Goal: Task Accomplishment & Management: Manage account settings

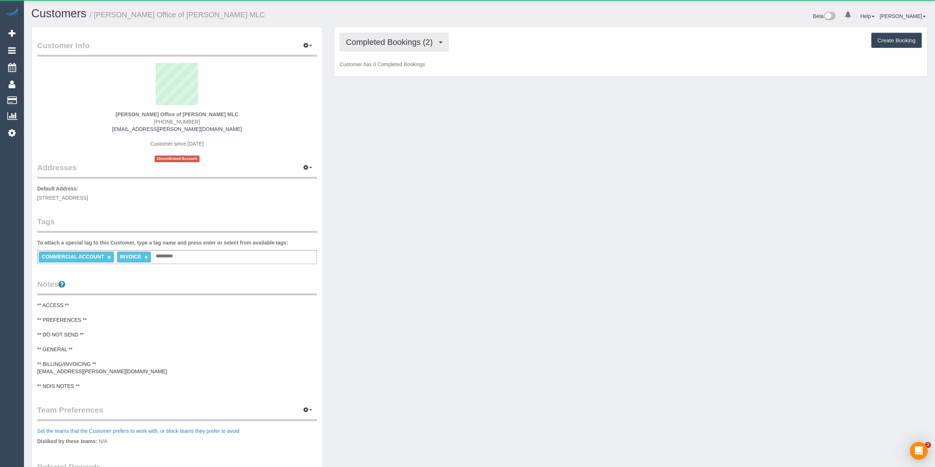
click at [421, 38] on span "Completed Bookings (2)" at bounding box center [391, 42] width 91 height 9
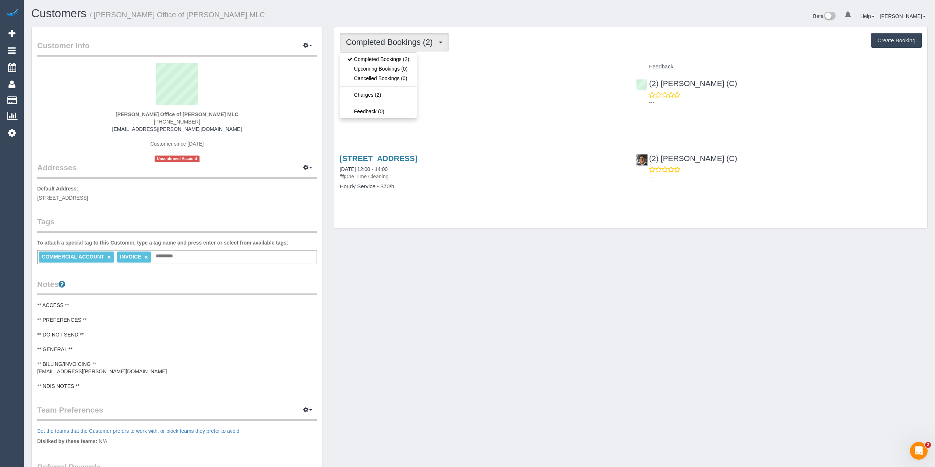
click at [588, 47] on div "Completed Bookings (2) Completed Bookings (2) Upcoming Bookings (0) Cancelled B…" at bounding box center [631, 42] width 582 height 19
click at [385, 47] on button "Completed Bookings (2)" at bounding box center [394, 42] width 109 height 19
click at [525, 48] on div "Completed Bookings (2) Completed Bookings (2) Upcoming Bookings (0) Cancelled B…" at bounding box center [631, 42] width 582 height 19
click at [902, 43] on button "Create Booking" at bounding box center [896, 40] width 50 height 15
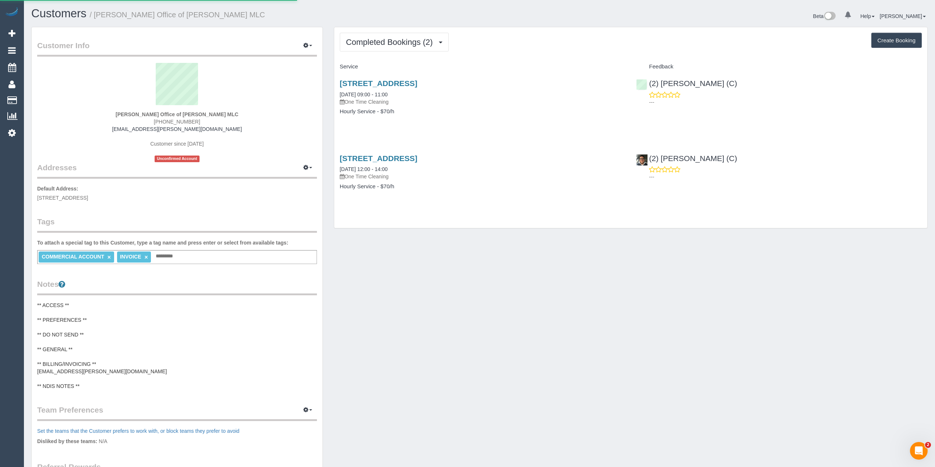
select select "VIC"
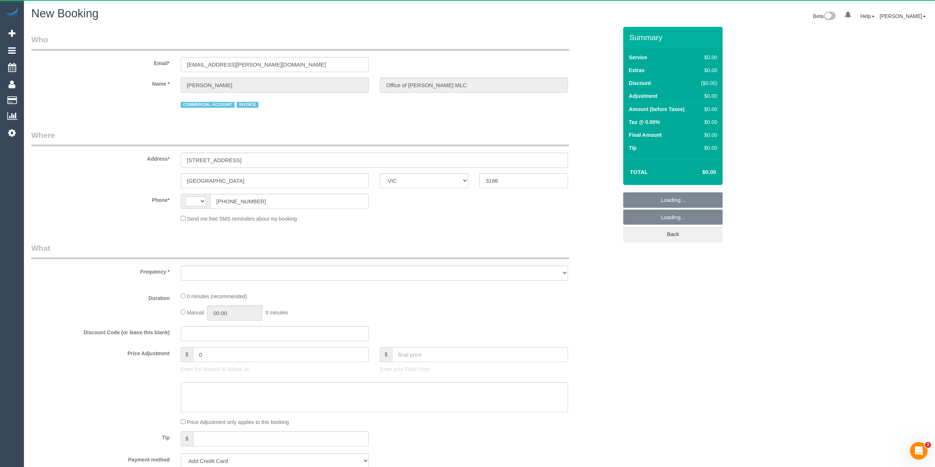
select select "object:632"
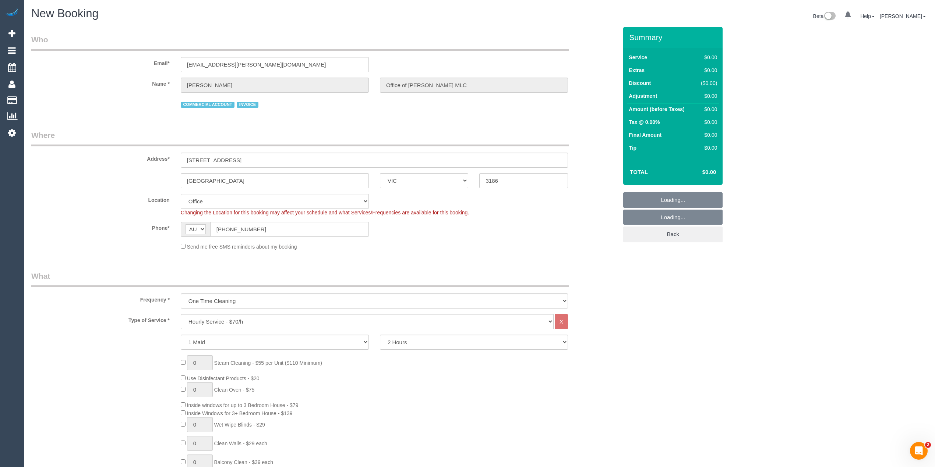
select select "string:AU"
select select "object:2296"
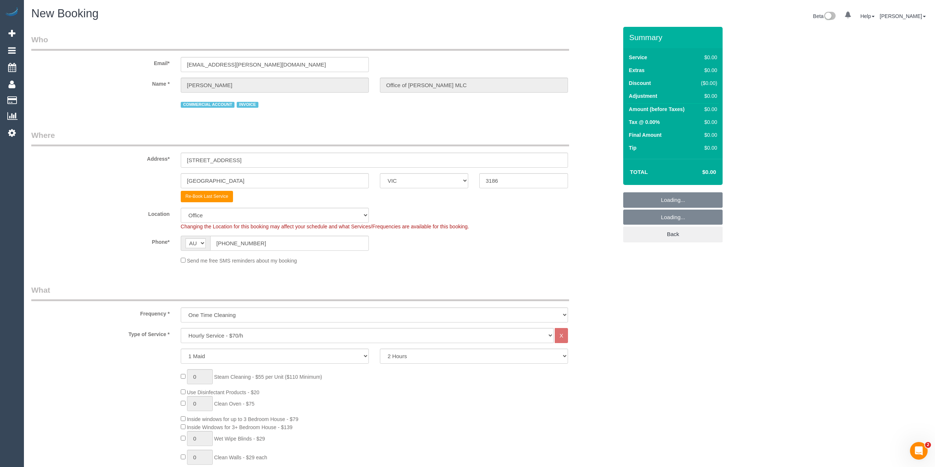
select select "64"
click at [233, 315] on select "One Time Cleaning Weekly - 10% Off - 10.00% (0% for the First Booking) Fortnigh…" at bounding box center [374, 315] width 387 height 15
select select "object:2308"
click at [181, 308] on select "One Time Cleaning Weekly - 10% Off - 10.00% (0% for the First Booking) Fortnigh…" at bounding box center [374, 315] width 387 height 15
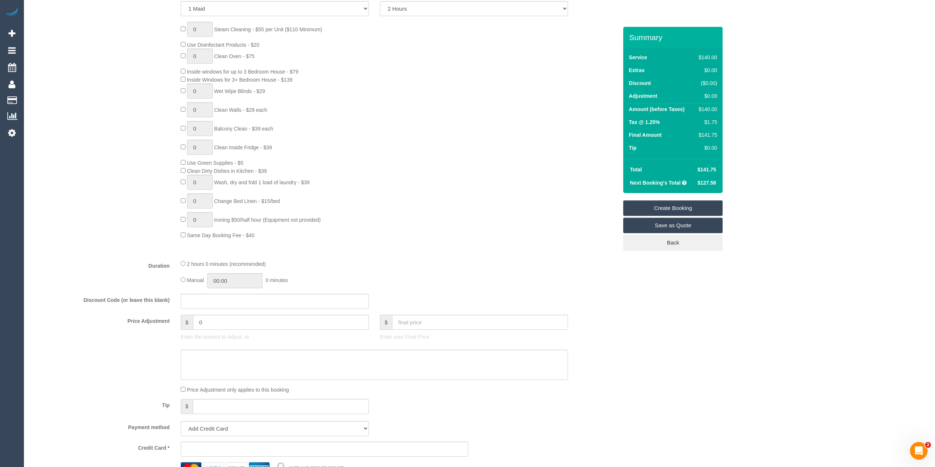
scroll to position [408, 0]
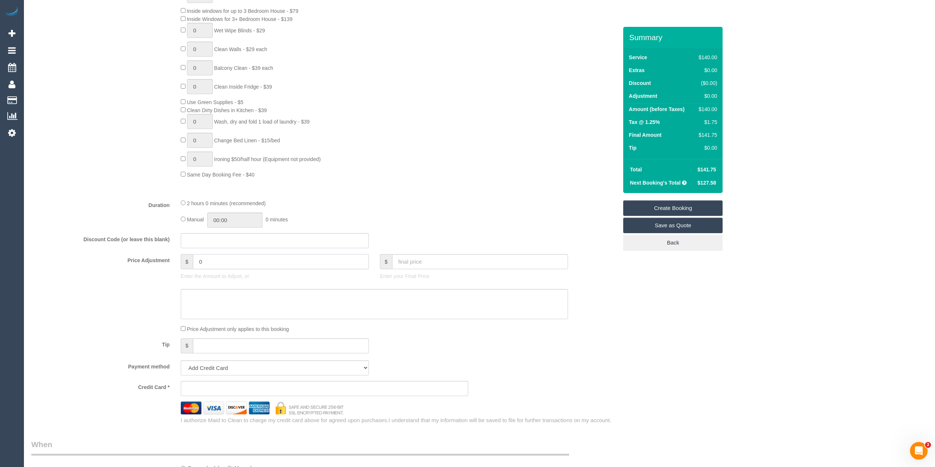
drag, startPoint x: 222, startPoint y: 261, endPoint x: 151, endPoint y: 247, distance: 72.2
click at [151, 247] on fieldset "What Frequency * One Time Cleaning Weekly - 10% Off - 10.00% (0% for the First …" at bounding box center [324, 150] width 586 height 548
type input "-14"
click at [199, 300] on textarea at bounding box center [374, 304] width 387 height 30
type textarea "-$14 (10%) for regular ongoing customer - CG"
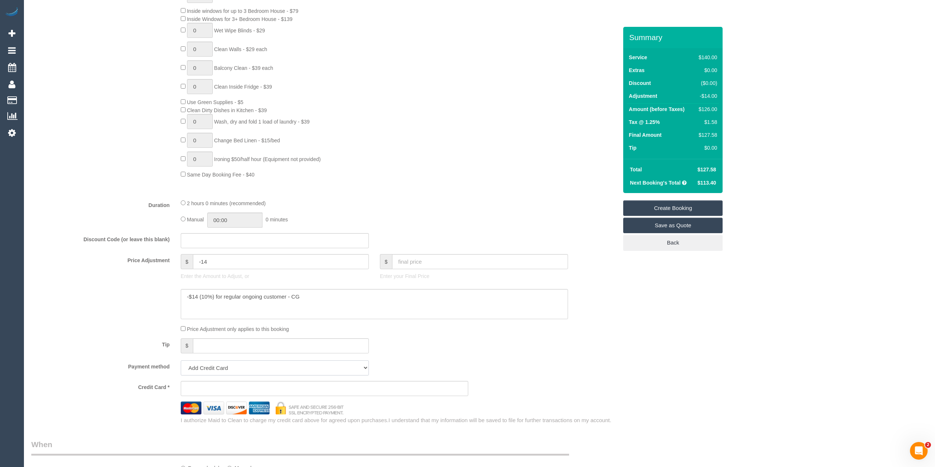
click at [210, 368] on select "Add Credit Card Cash Check Paypal" at bounding box center [275, 368] width 188 height 15
select select "string:check"
click at [181, 361] on select "Add Credit Card Cash Check Paypal" at bounding box center [275, 368] width 188 height 15
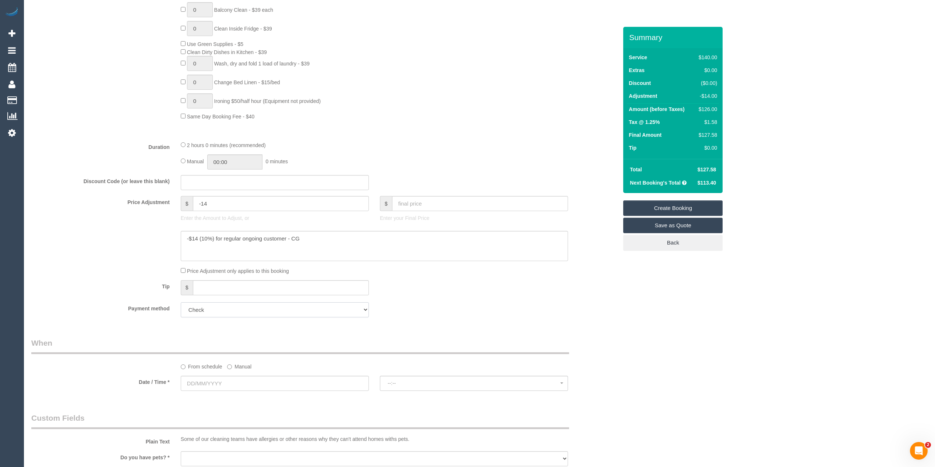
scroll to position [491, 0]
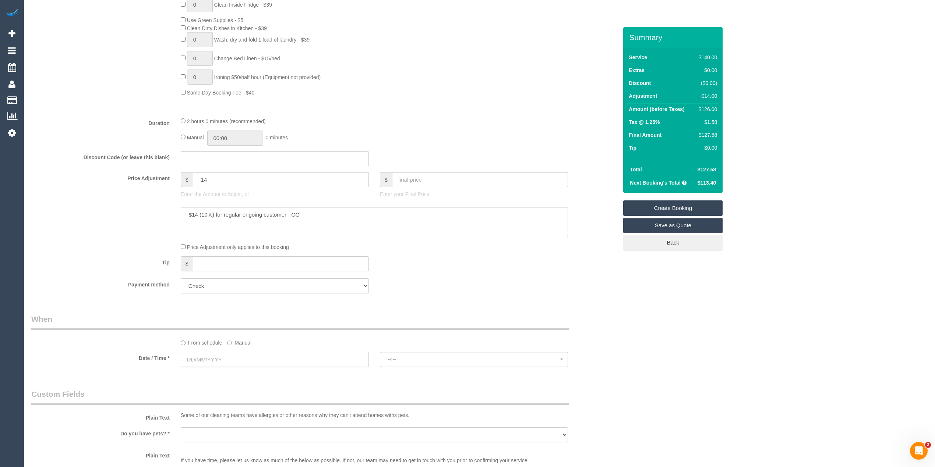
click at [204, 357] on input "text" at bounding box center [275, 359] width 188 height 15
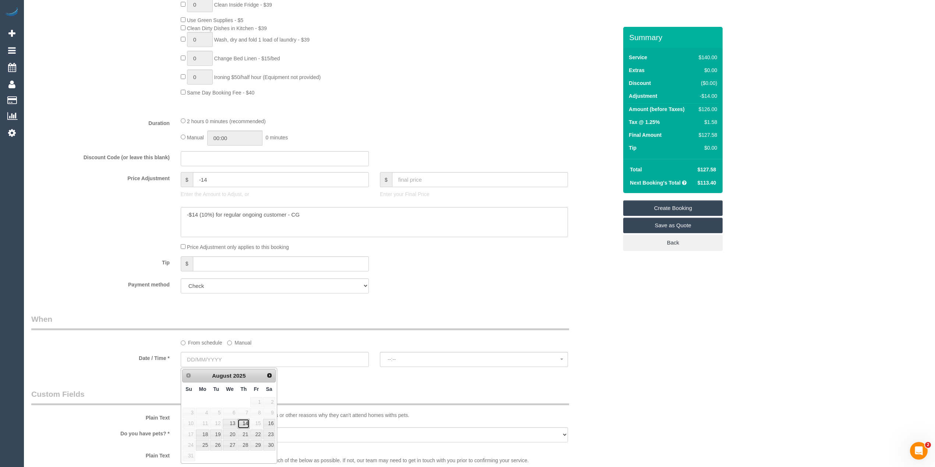
click at [245, 425] on link "14" at bounding box center [243, 424] width 12 height 10
type input "[DATE]"
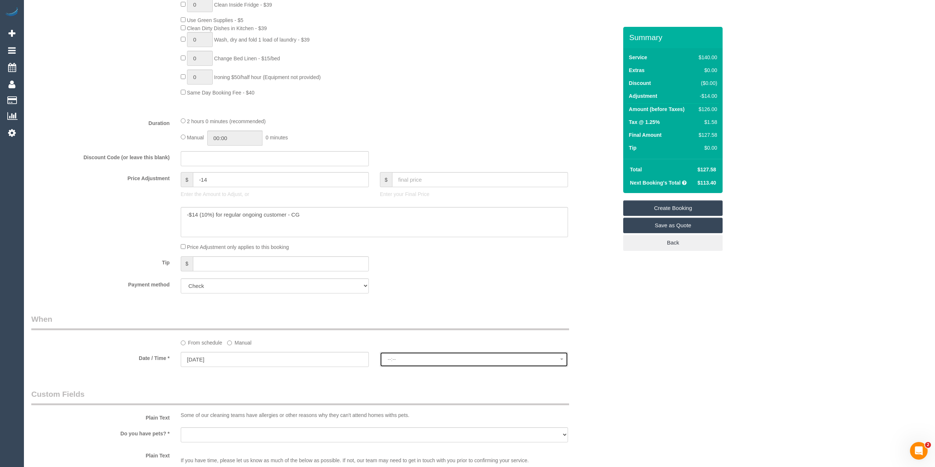
click at [423, 354] on button "--:--" at bounding box center [474, 359] width 188 height 15
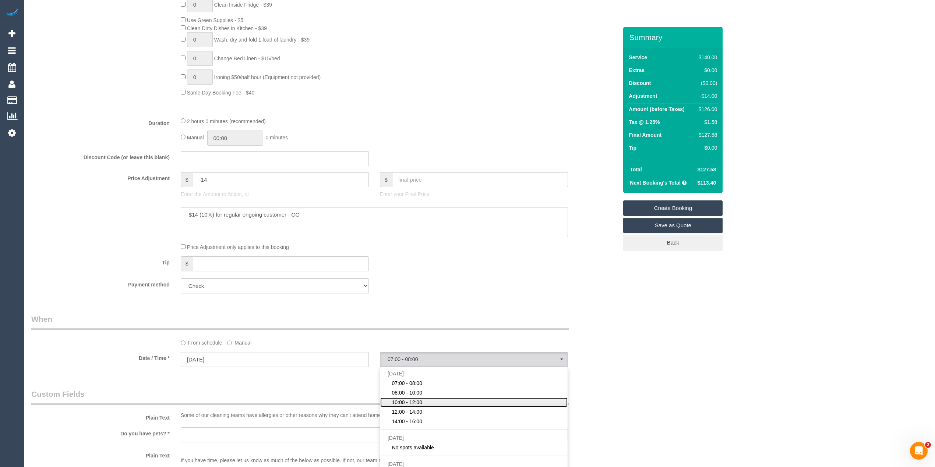
click at [423, 401] on link "10:00 - 12:00" at bounding box center [473, 403] width 187 height 10
select select "spot3"
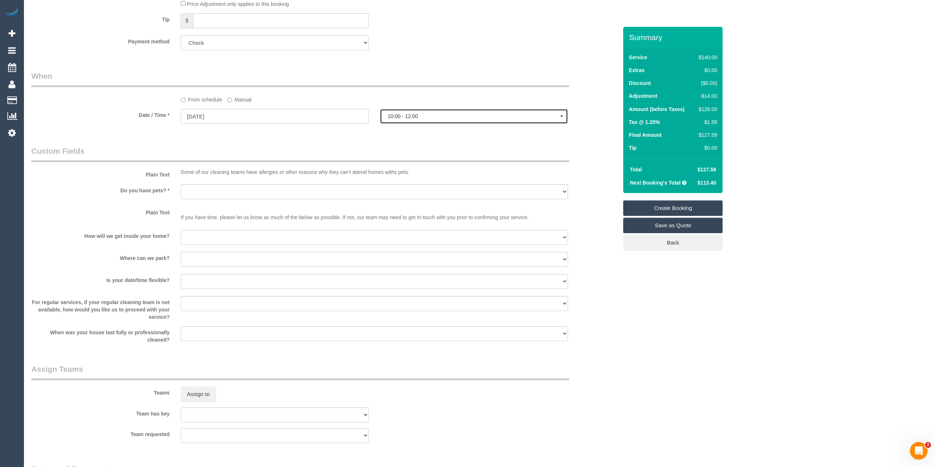
scroll to position [736, 0]
click at [183, 186] on select "Yes - Cats Yes - Dogs No pets Yes - Dogs and Cats Yes - Other" at bounding box center [374, 189] width 387 height 15
select select "number:28"
click at [181, 183] on select "Yes - Cats Yes - Dogs No pets Yes - Dogs and Cats Yes - Other" at bounding box center [374, 189] width 387 height 15
click at [205, 236] on select "I will be home Key will be left (please provide details below) Lock box/Access …" at bounding box center [374, 235] width 387 height 15
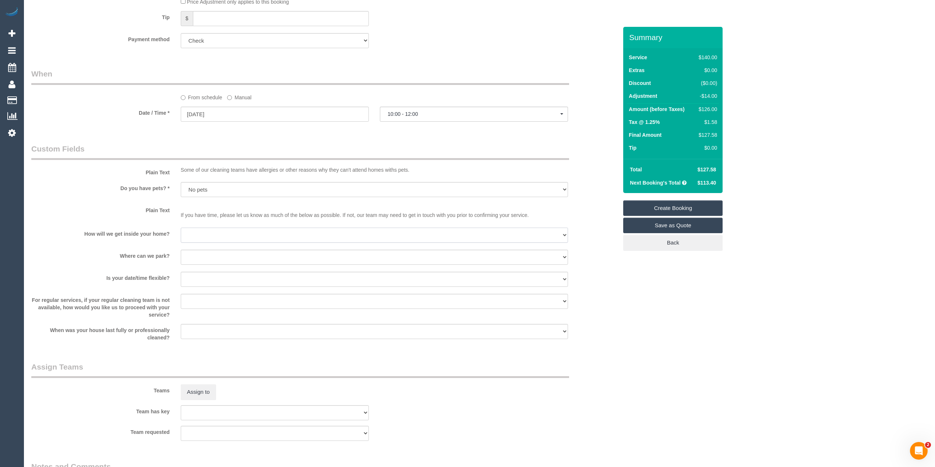
select select "number:14"
click at [181, 228] on select "I will be home Key will be left (please provide details below) Lock box/Access …" at bounding box center [374, 235] width 387 height 15
click at [211, 255] on select "I will provide parking on-site Free street parking Paid street parking (cost wi…" at bounding box center [374, 257] width 387 height 15
select select "number:18"
click at [181, 250] on select "I will provide parking on-site Free street parking Paid street parking (cost wi…" at bounding box center [374, 257] width 387 height 15
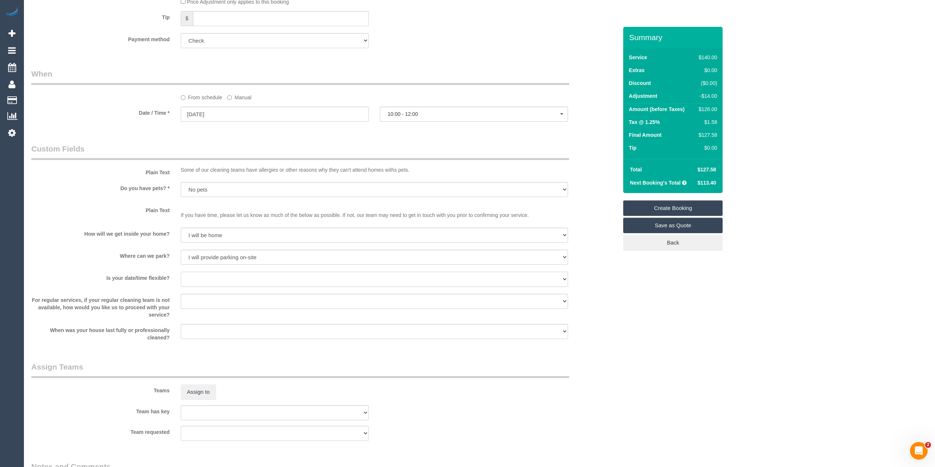
click at [194, 279] on select "Yes - date and time Yes - date but not time Yes - time but not date No - No fle…" at bounding box center [374, 279] width 387 height 15
select select "number:24"
click at [181, 272] on select "Yes - date and time Yes - date but not time Yes - time but not date No - No fle…" at bounding box center [374, 279] width 387 height 15
click at [203, 302] on select "Arrange a cleaner to cover and do not bother you Arrange a cleaner to cover and…" at bounding box center [374, 301] width 387 height 15
select select "number:35"
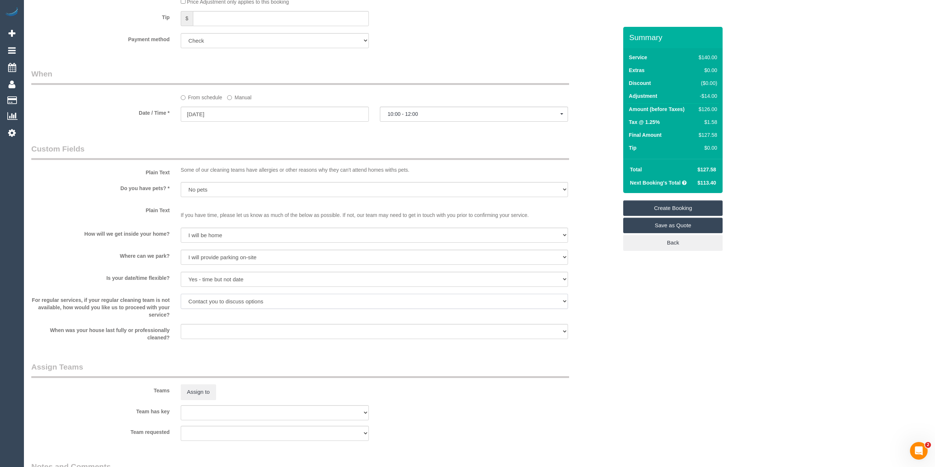
click at [181, 294] on select "Arrange a cleaner to cover and do not bother you Arrange a cleaner to cover and…" at bounding box center [374, 301] width 387 height 15
click at [210, 330] on select "Within 1-2 weeks Within 2-4 weeks Within 1-4 months Over 4 months ago" at bounding box center [374, 331] width 387 height 15
select select "number:11"
click at [181, 324] on select "Within 1-2 weeks Within 2-4 weeks Within 1-4 months Over 4 months ago" at bounding box center [374, 331] width 387 height 15
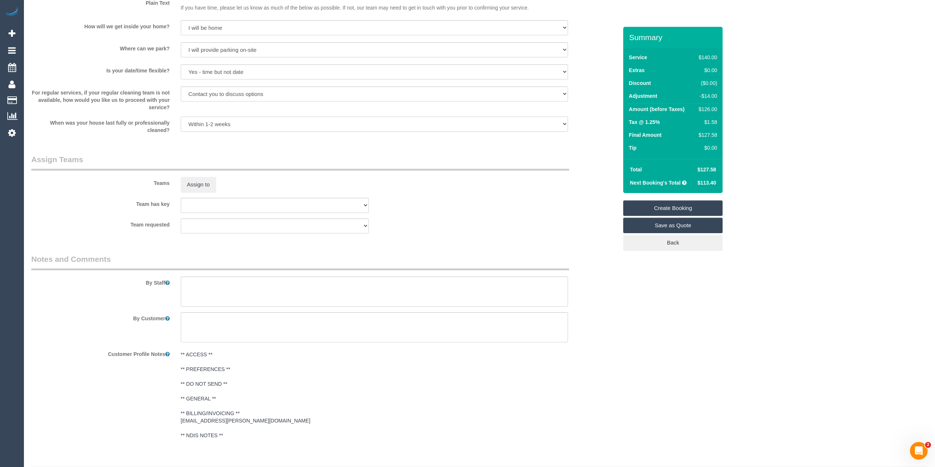
scroll to position [965, 0]
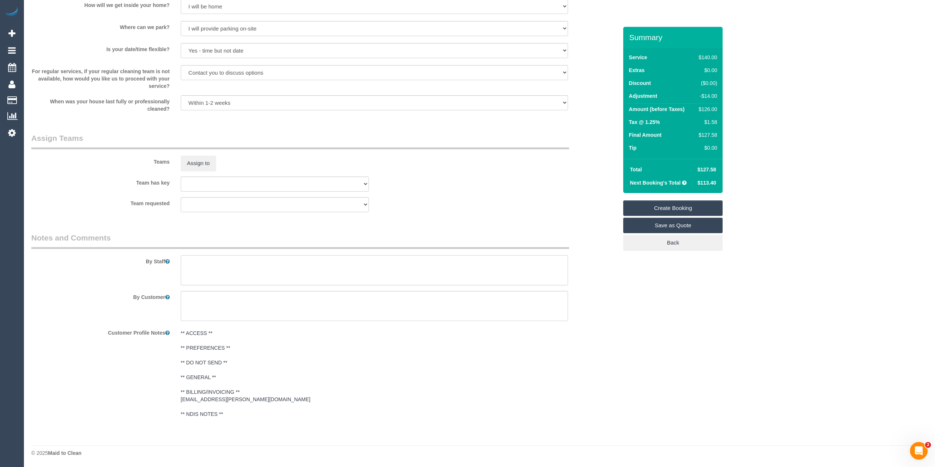
click at [237, 271] on textarea at bounding box center [374, 270] width 387 height 30
paste textarea "one bathroom, two small rooms, and a main office area to be cleaned, please see…"
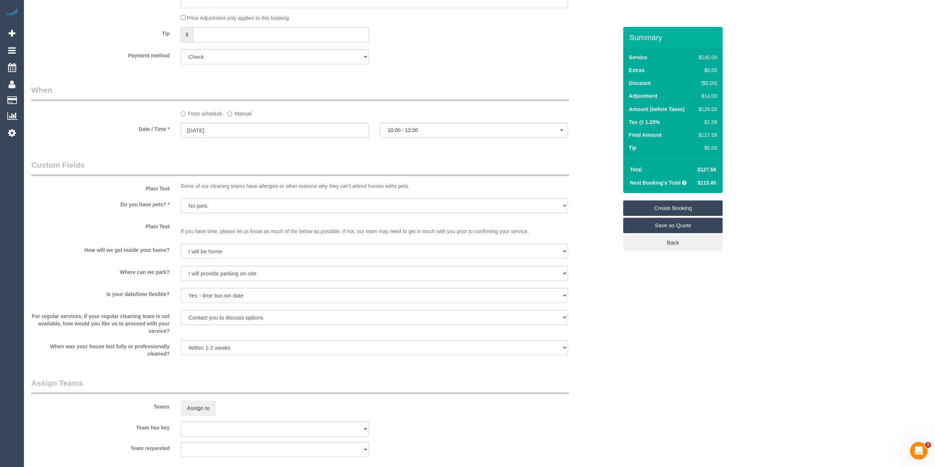
scroll to position [638, 0]
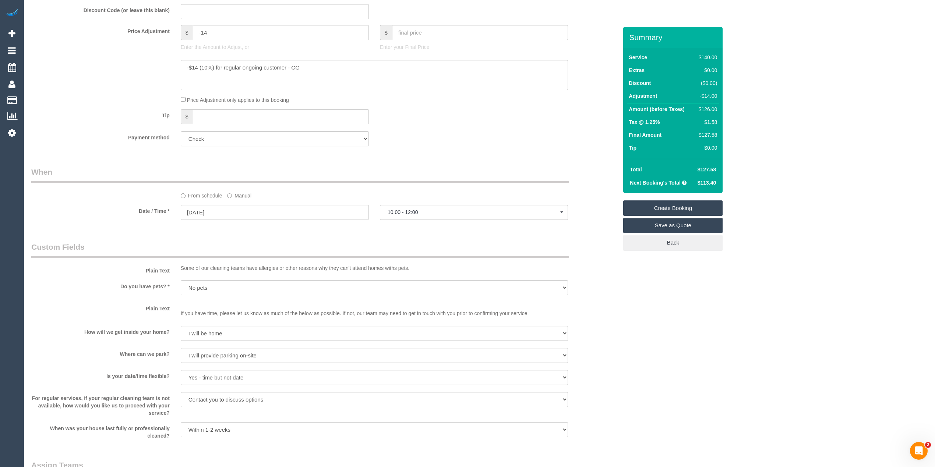
type textarea "one bathroom, two small rooms, and a main office area to be cleaned, please see…"
click at [408, 208] on button "10:00 - 12:00" at bounding box center [474, 212] width 188 height 15
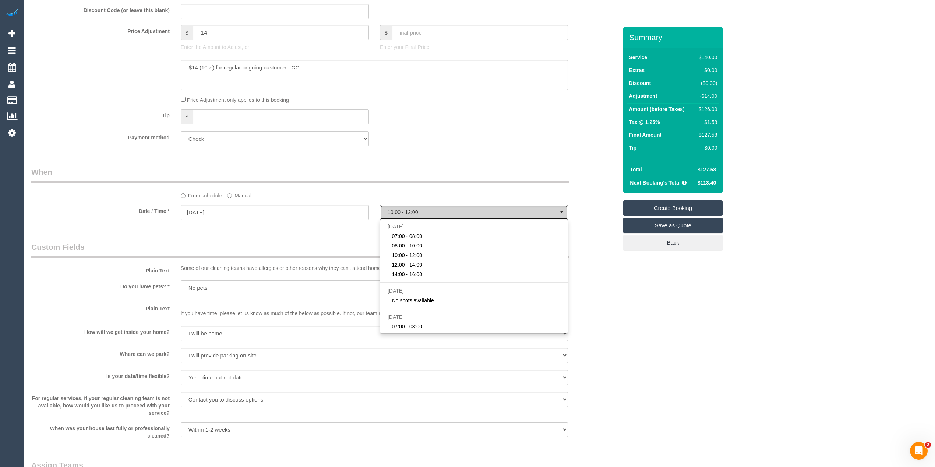
click at [408, 208] on button "10:00 - 12:00" at bounding box center [474, 212] width 188 height 15
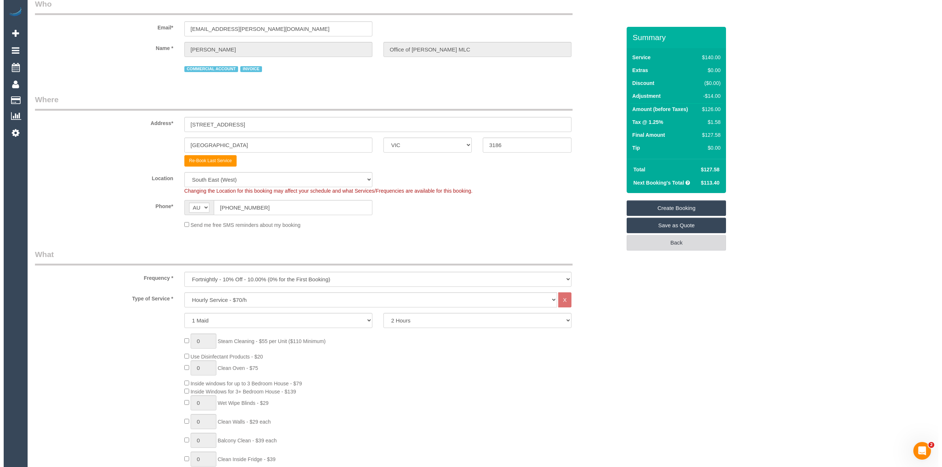
scroll to position [0, 0]
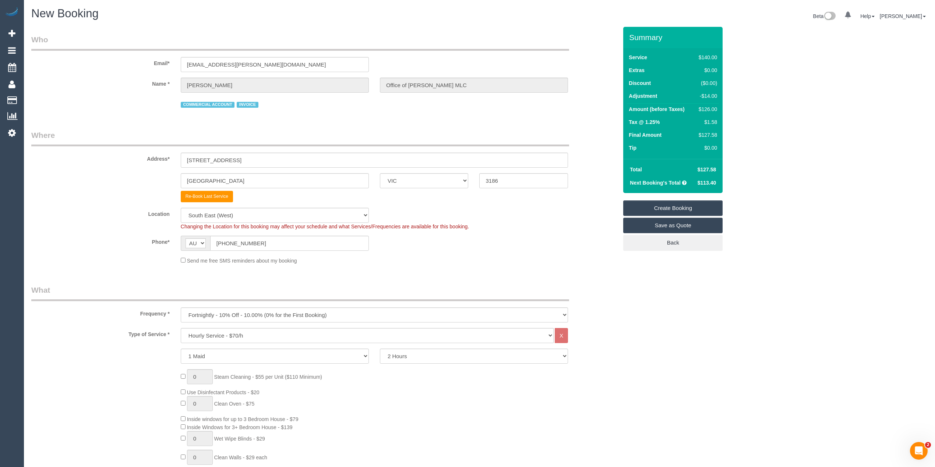
click at [680, 208] on link "Create Booking" at bounding box center [672, 208] width 99 height 15
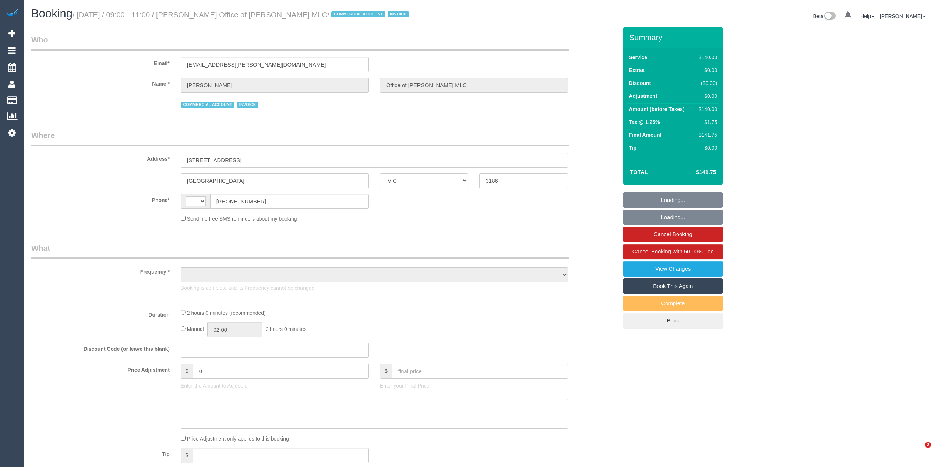
select select "VIC"
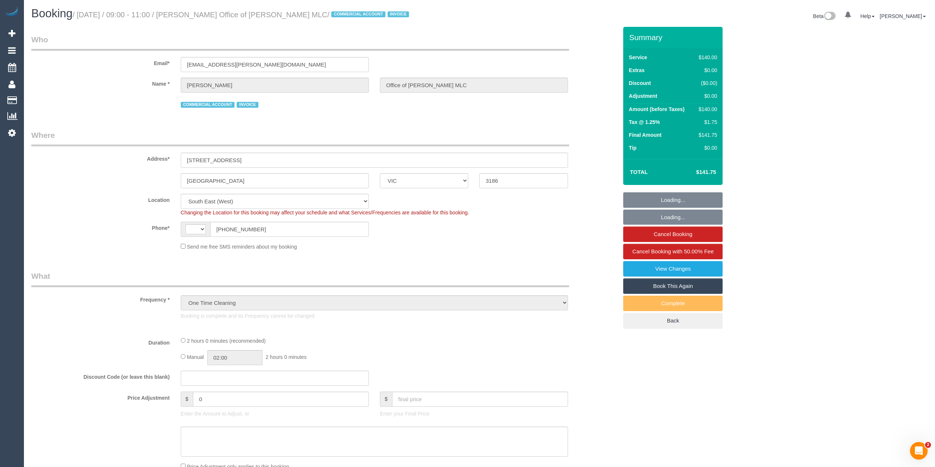
select select "object:742"
select select "string:AU"
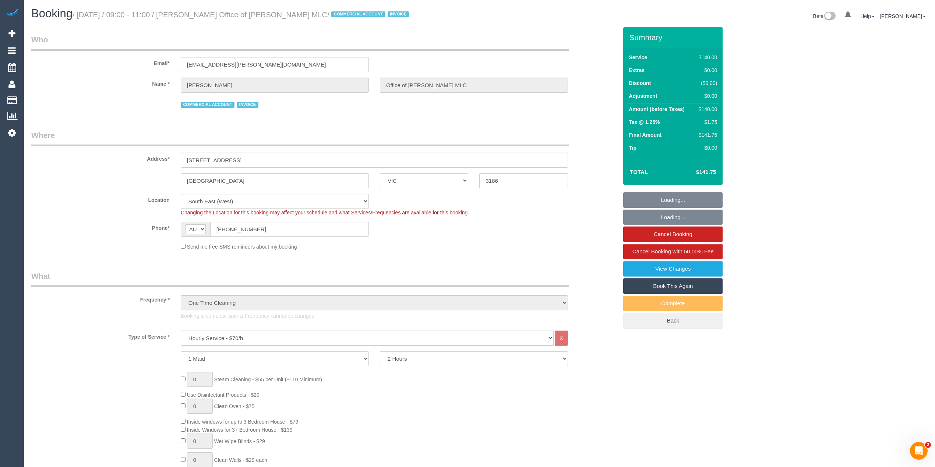
select select "number:28"
select select "number:14"
select select "number:18"
select select "number:36"
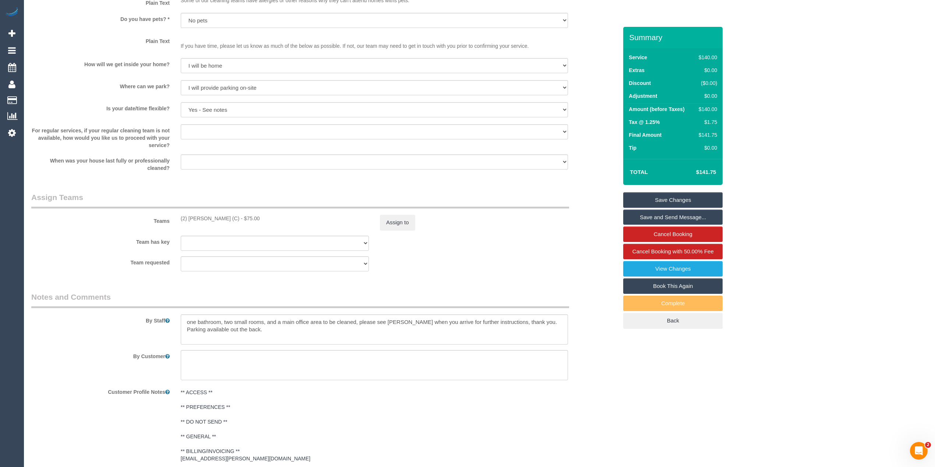
scroll to position [981, 0]
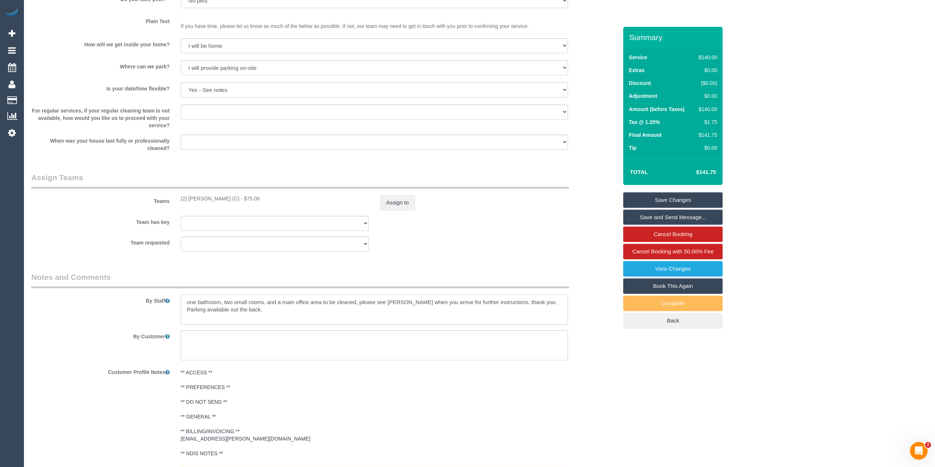
drag, startPoint x: 183, startPoint y: 297, endPoint x: 291, endPoint y: 316, distance: 109.7
click at [291, 316] on textarea at bounding box center [374, 310] width 387 height 30
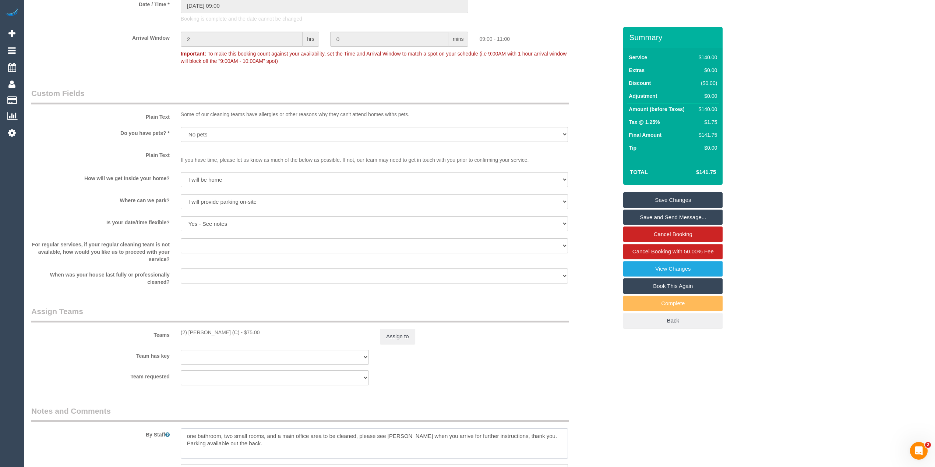
scroll to position [819, 0]
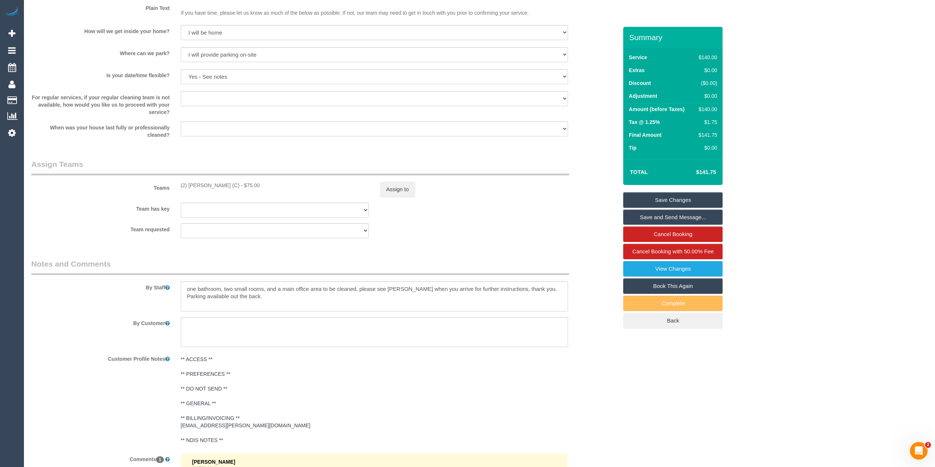
scroll to position [1146, 0]
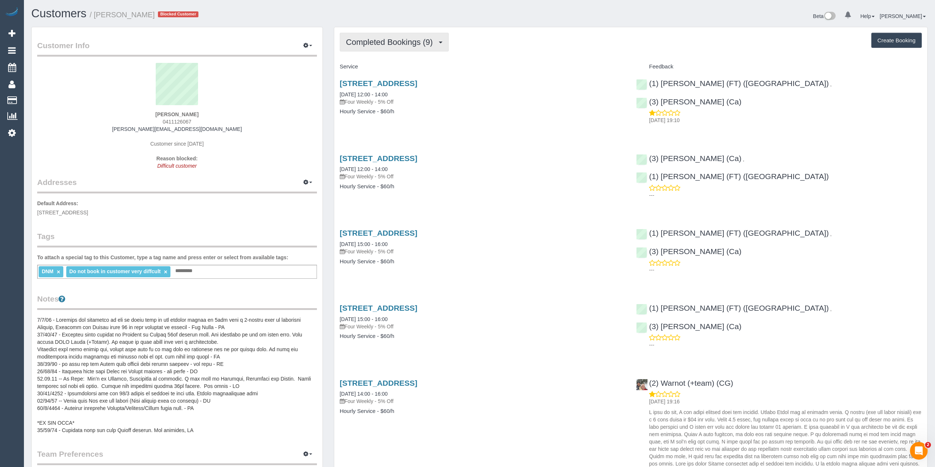
click at [373, 35] on button "Completed Bookings (9)" at bounding box center [394, 42] width 109 height 19
click at [527, 43] on div "Completed Bookings (9) Completed Bookings (9) Upcoming Bookings (0) Cancelled B…" at bounding box center [631, 42] width 582 height 19
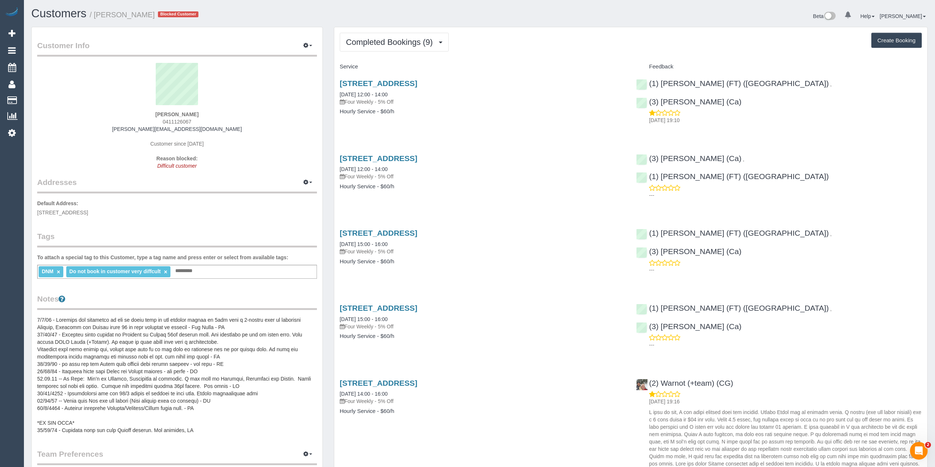
click at [380, 31] on div "Completed Bookings (9) Completed Bookings (9) Upcoming Bookings (0) Cancelled B…" at bounding box center [630, 421] width 593 height 789
click at [382, 41] on span "Completed Bookings (9)" at bounding box center [391, 42] width 91 height 9
click at [163, 111] on strong "Stefan Orfanos" at bounding box center [176, 114] width 43 height 6
click at [162, 108] on sui-profile-pic at bounding box center [177, 87] width 269 height 48
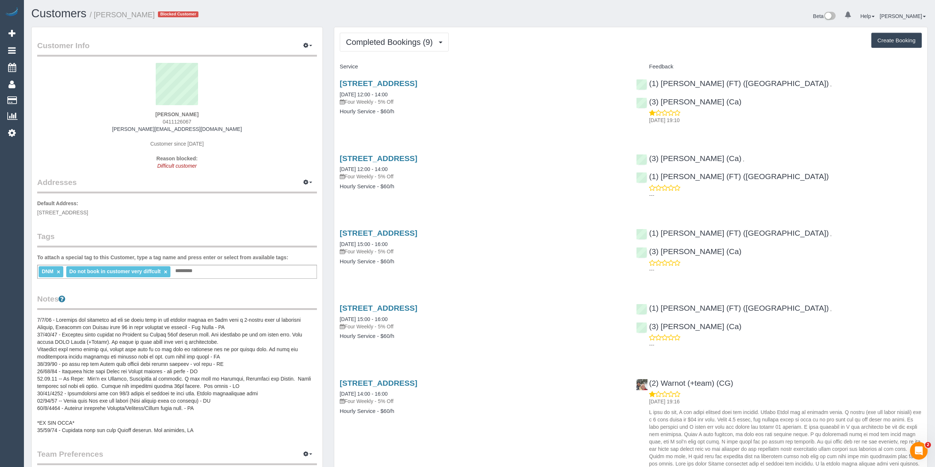
click at [161, 110] on div "Stefan Orfanos 0411126067 stefan_orfanos@hotmail.com Customer since 2021 Reason…" at bounding box center [177, 120] width 280 height 114
click at [164, 113] on strong "Stefan Orfanos" at bounding box center [176, 114] width 43 height 6
click at [188, 114] on strong "Stefan Orfanos" at bounding box center [176, 114] width 43 height 6
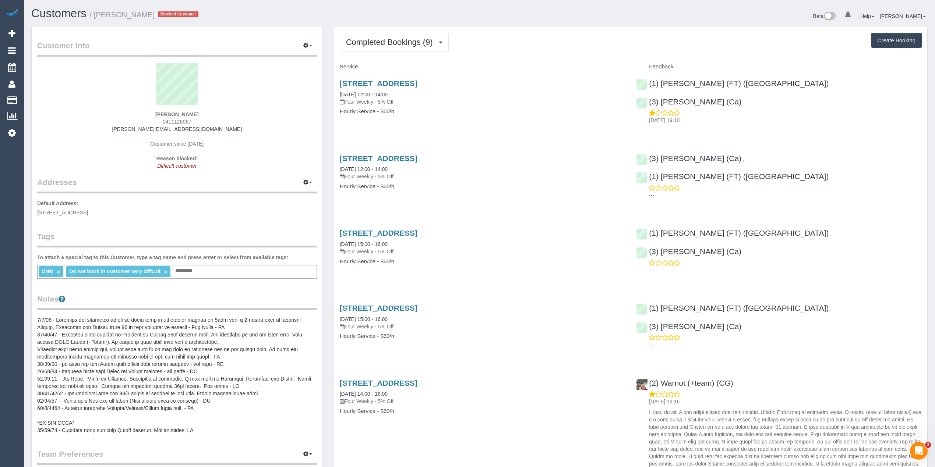
copy strong "Stefan Orfanos"
click at [183, 123] on span "0411126067" at bounding box center [177, 122] width 29 height 6
copy span "0411126067"
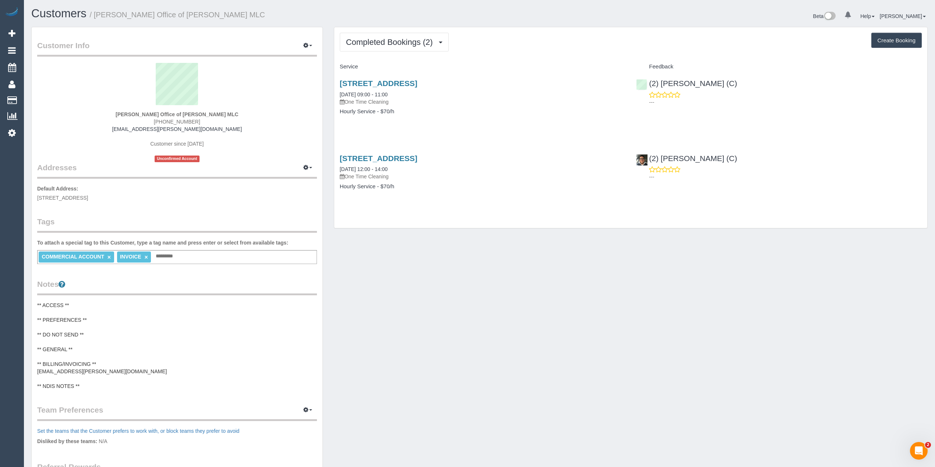
click at [110, 316] on pre "** ACCESS ** ** PREFERENCES ** ** DO NOT SEND ** ** GENERAL ** ** BILLING/INVOI…" at bounding box center [177, 346] width 280 height 88
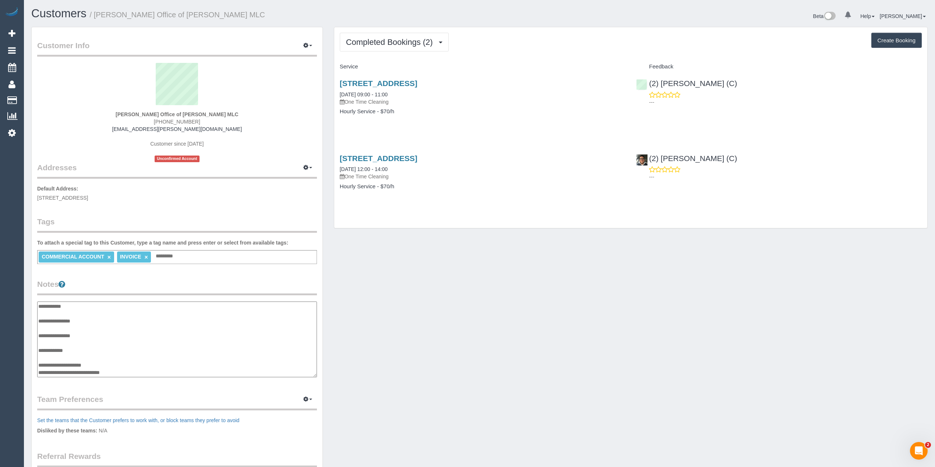
scroll to position [15, 0]
click at [104, 302] on textarea "**********" at bounding box center [176, 340] width 279 height 76
drag, startPoint x: 103, startPoint y: 302, endPoint x: 102, endPoint y: 306, distance: 4.1
click at [102, 306] on textarea "**********" at bounding box center [176, 340] width 279 height 76
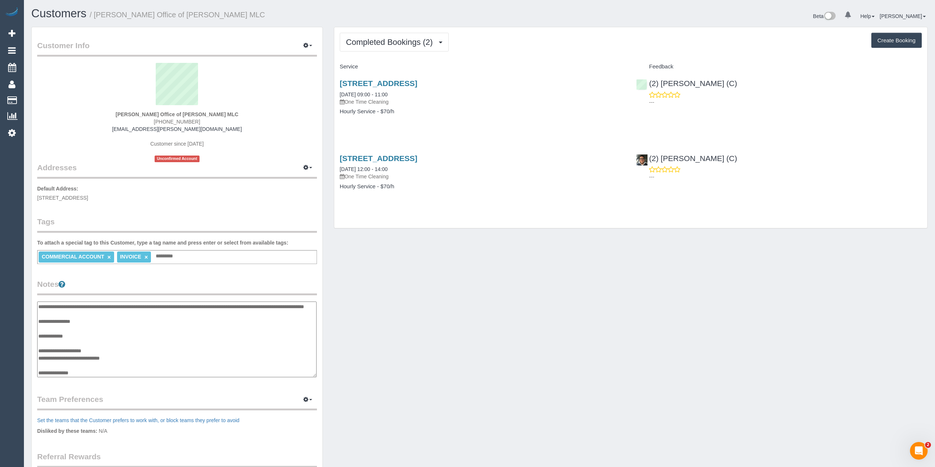
type textarea "**********"
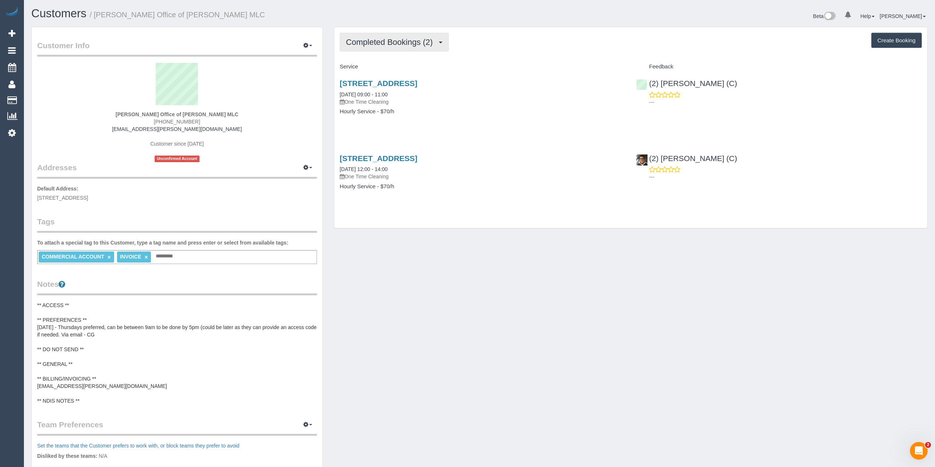
click at [383, 40] on span "Completed Bookings (2)" at bounding box center [391, 42] width 91 height 9
click at [390, 67] on link "Upcoming Bookings (0)" at bounding box center [378, 69] width 77 height 10
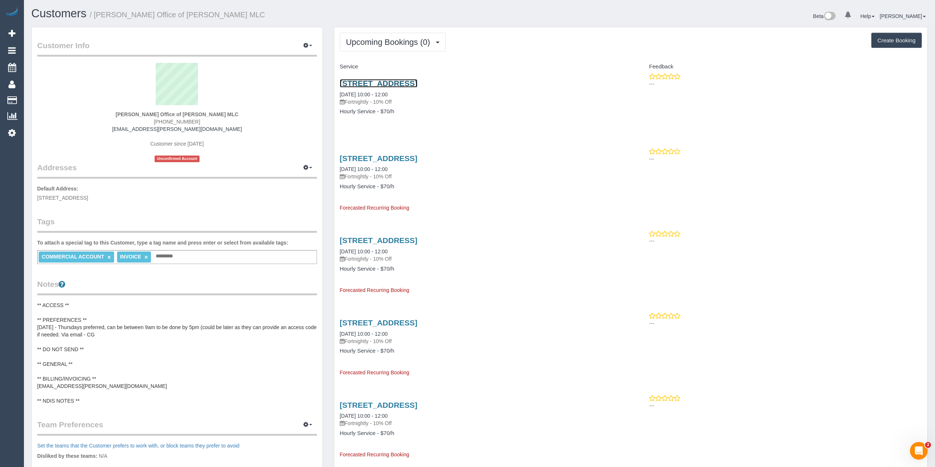
click at [361, 87] on link "206-208 Bay Street, Brighton, VIC 3186" at bounding box center [379, 83] width 78 height 8
click at [387, 79] on link "206-208 Bay Street, Brighton, VIC 3186" at bounding box center [379, 83] width 78 height 8
click at [392, 42] on span "Upcoming Bookings (0)" at bounding box center [390, 42] width 88 height 9
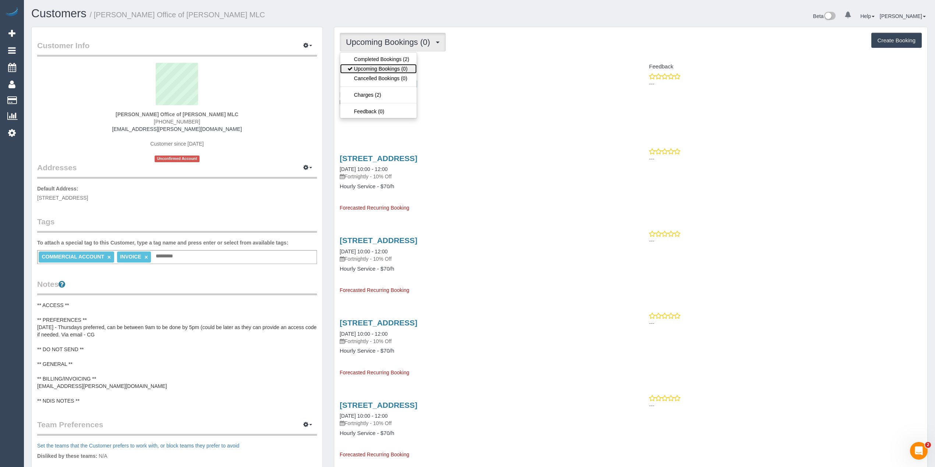
click at [388, 70] on link "Upcoming Bookings (0)" at bounding box center [378, 69] width 77 height 10
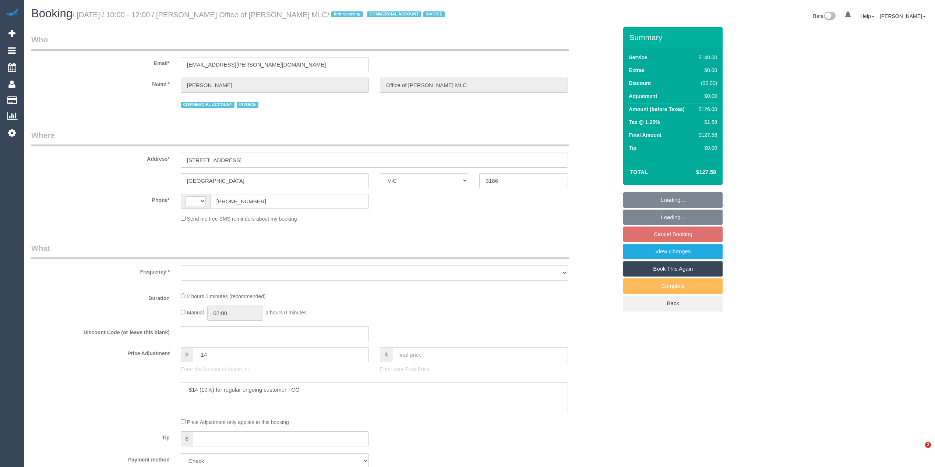
select select "VIC"
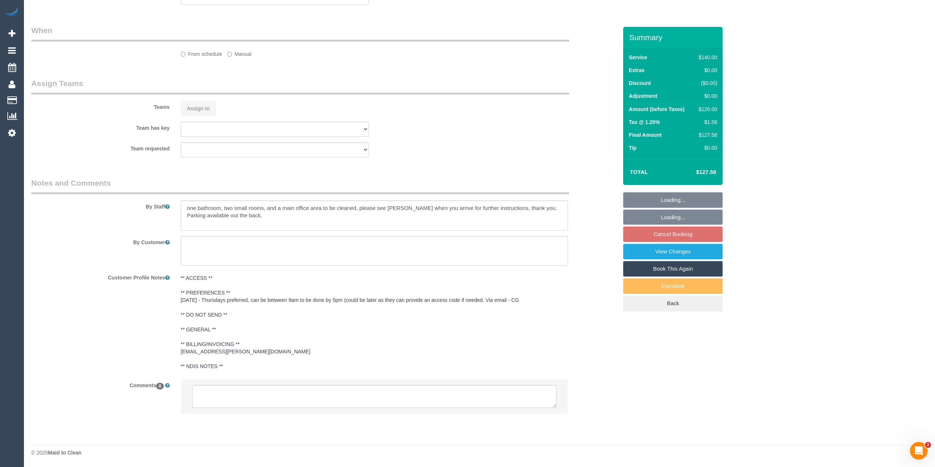
select select "string:AU"
select select "object:838"
select select "number:28"
select select "number:14"
select select "number:18"
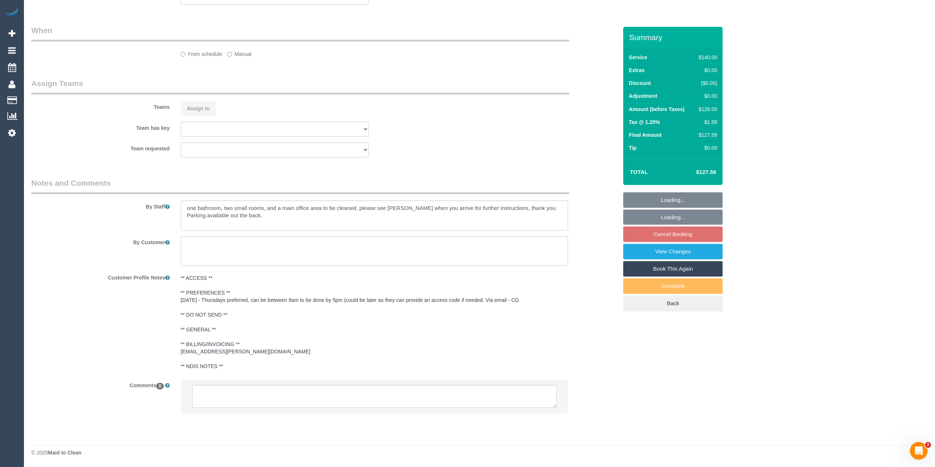
select select "number:24"
select select "number:35"
select select "number:11"
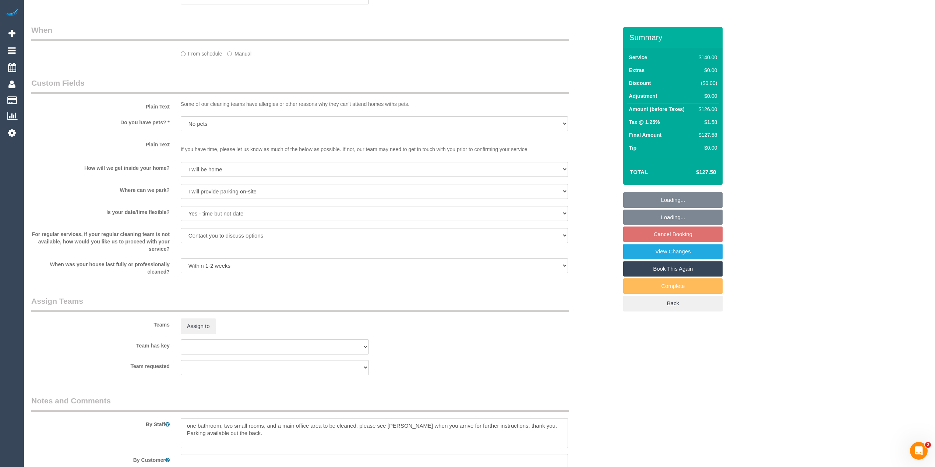
scroll to position [1006, 0]
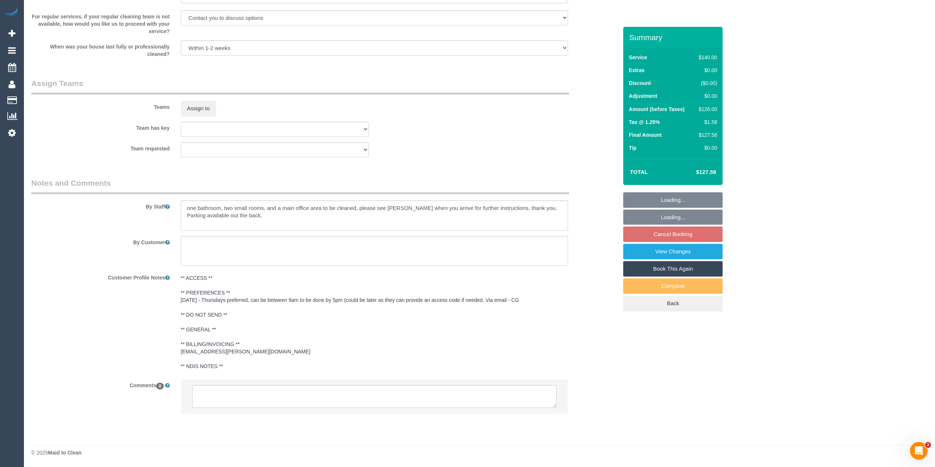
select select "spot1"
click at [220, 398] on textarea at bounding box center [374, 396] width 364 height 23
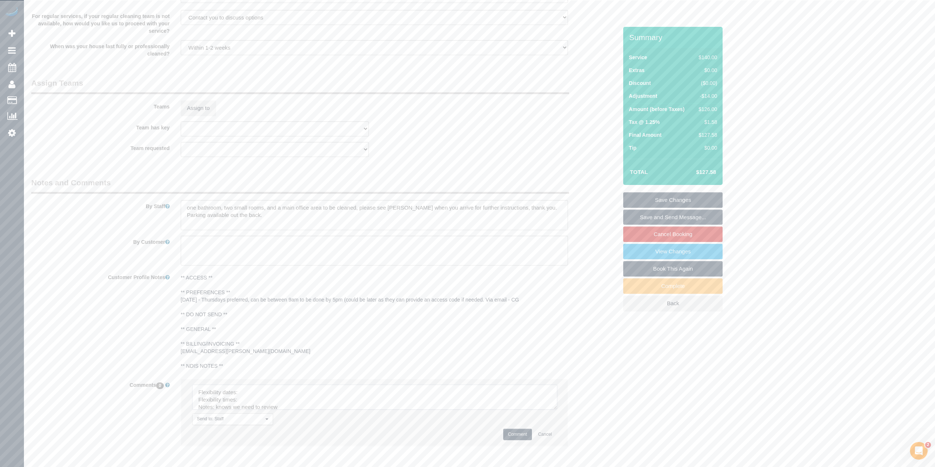
drag, startPoint x: 551, startPoint y: 403, endPoint x: 563, endPoint y: 431, distance: 29.7
click at [557, 410] on textarea at bounding box center [374, 397] width 365 height 25
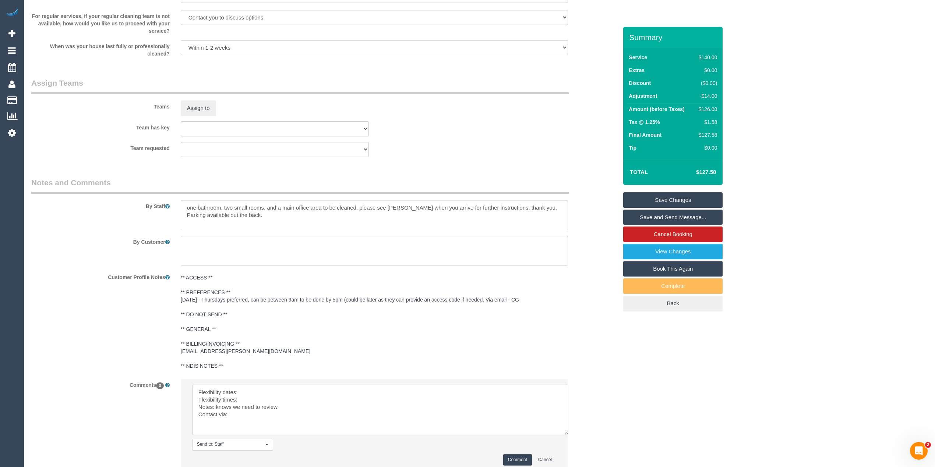
click at [280, 389] on textarea at bounding box center [380, 410] width 376 height 50
click at [275, 405] on textarea at bounding box center [380, 410] width 376 height 50
click at [267, 403] on textarea at bounding box center [380, 410] width 376 height 50
click at [254, 413] on textarea at bounding box center [380, 410] width 376 height 50
type textarea "Flexibility dates: Hoping to start this week, only wants Thursdays Flexibility …"
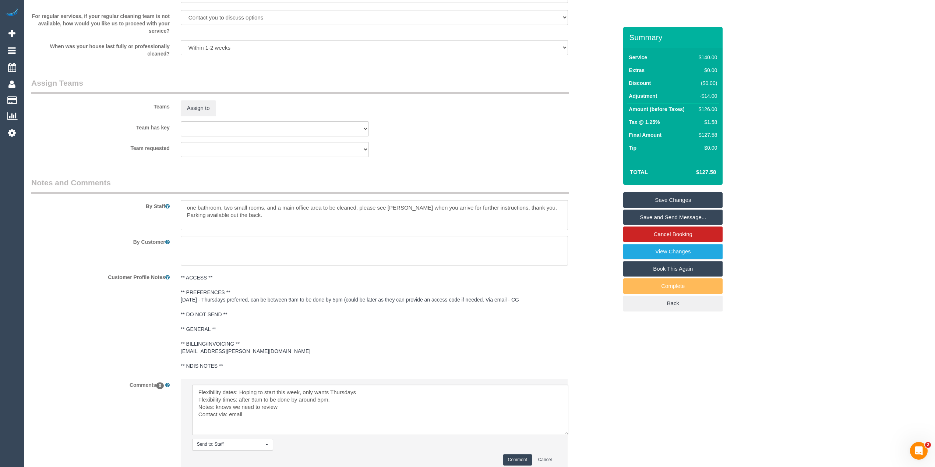
click at [520, 455] on button "Comment" at bounding box center [517, 459] width 29 height 11
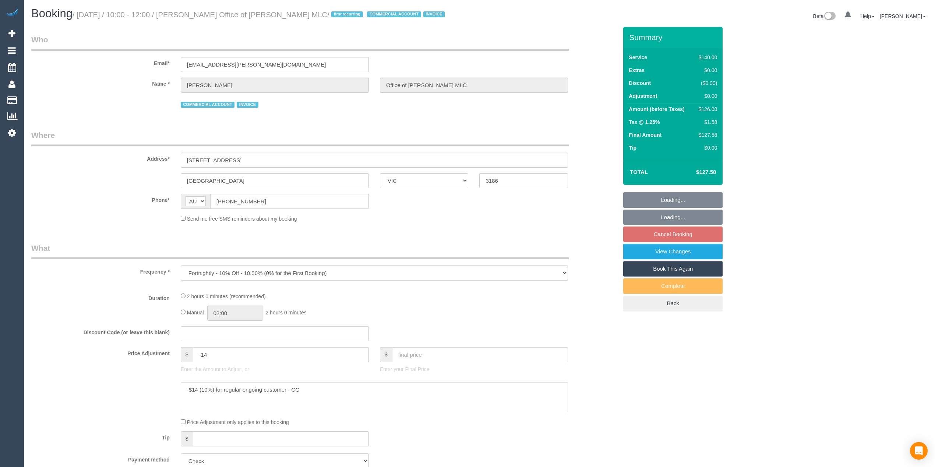
select select "VIC"
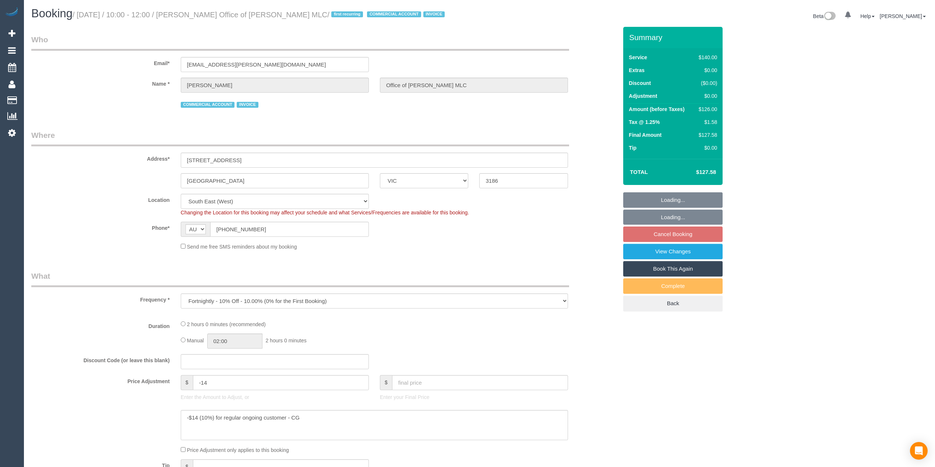
select select "object:549"
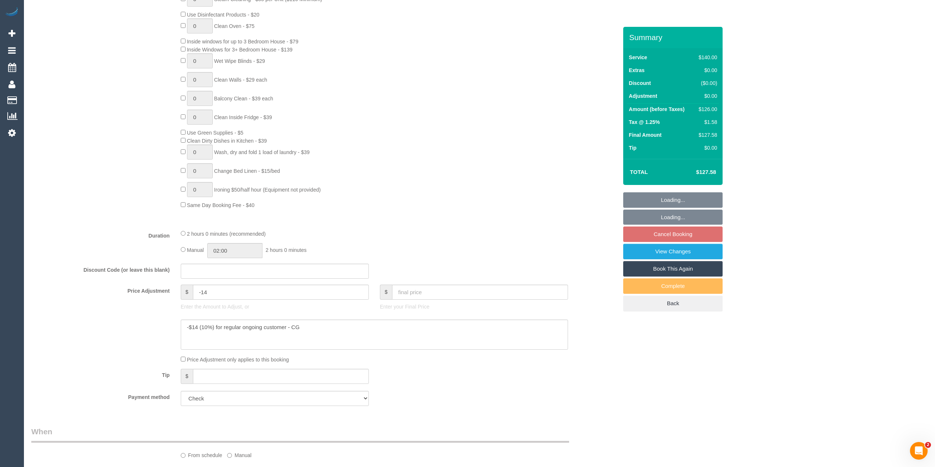
scroll to position [907, 0]
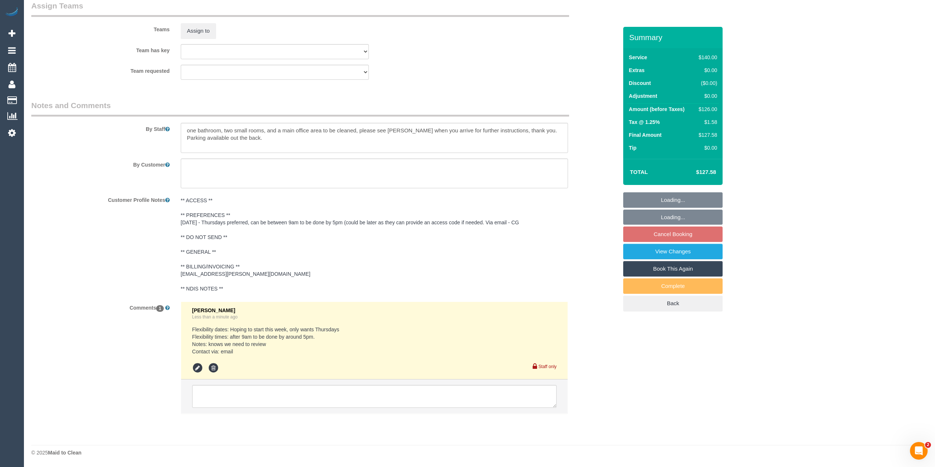
select select "number:28"
select select "number:14"
select select "number:18"
select select "number:24"
select select "number:35"
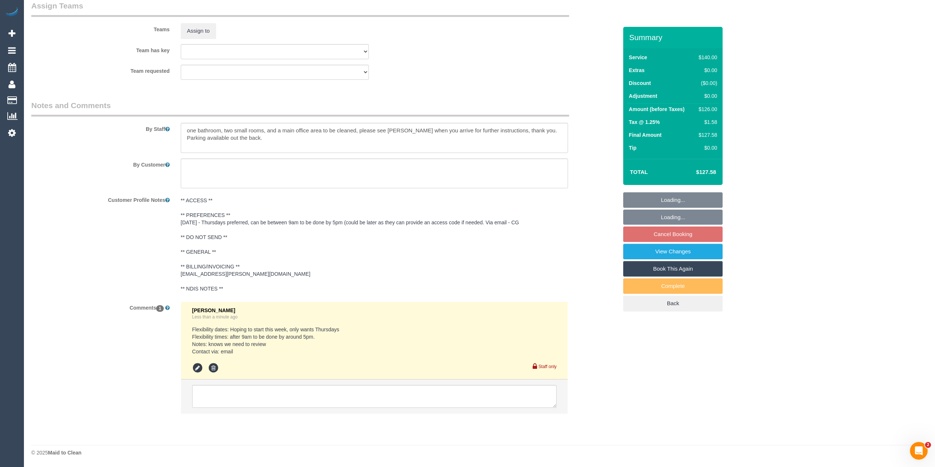
select select "number:11"
select select "spot1"
drag, startPoint x: 271, startPoint y: 138, endPoint x: 180, endPoint y: 138, distance: 90.9
click at [180, 138] on div at bounding box center [374, 138] width 398 height 30
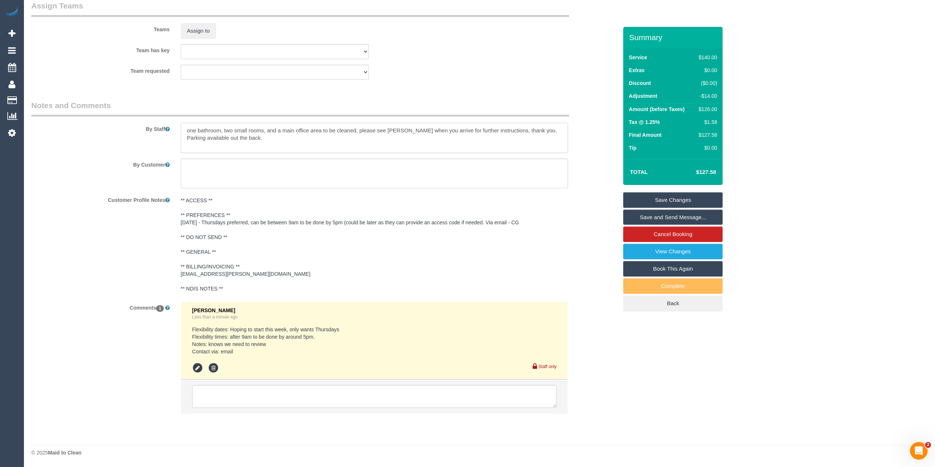
paste textarea "welcome to use our car parking space behind the building the entrance is a lane…"
click at [187, 138] on textarea at bounding box center [374, 138] width 387 height 30
click at [254, 138] on textarea at bounding box center [374, 138] width 387 height 30
type textarea "one bathroom, two small rooms, and a main office area to be cleaned, please see…"
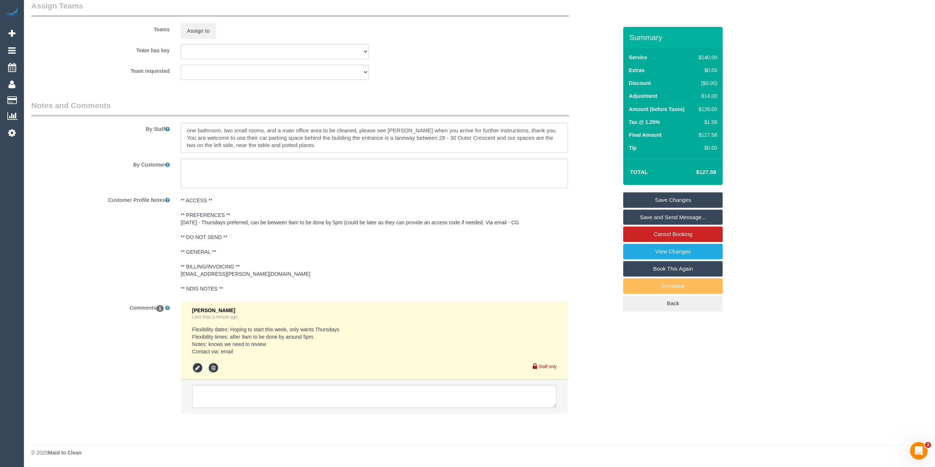
click at [686, 199] on link "Save Changes" at bounding box center [672, 199] width 99 height 15
